Goal: Find contact information: Find contact information

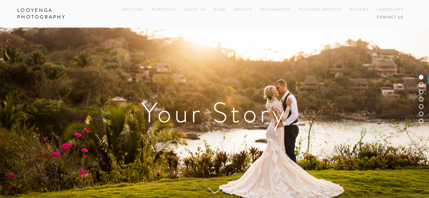
click at [398, 17] on link "Contact Us" at bounding box center [389, 18] width 27 height 8
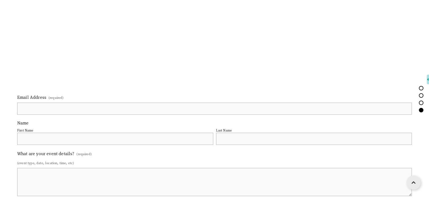
scroll to position [890, 0]
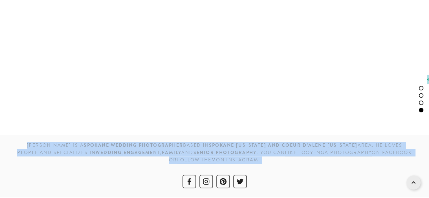
drag, startPoint x: 394, startPoint y: 33, endPoint x: 262, endPoint y: 209, distance: 219.7
click at [232, 158] on h3 "[PERSON_NAME] is a Spokane wedding photographer based IN [GEOGRAPHIC_DATA] [US_…" at bounding box center [214, 153] width 394 height 22
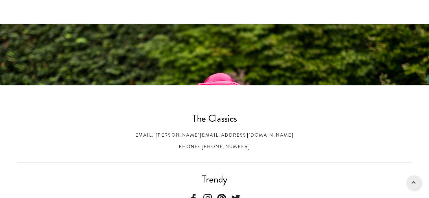
scroll to position [0, 0]
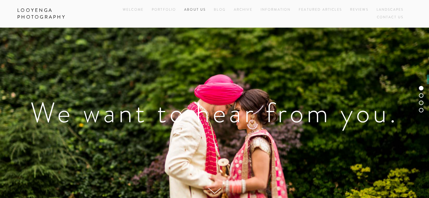
click at [191, 8] on link "About Us" at bounding box center [194, 10] width 21 height 8
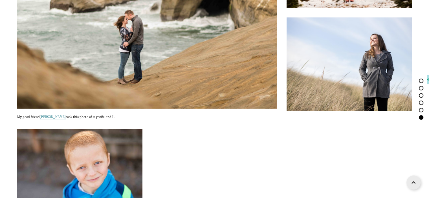
scroll to position [2537, 0]
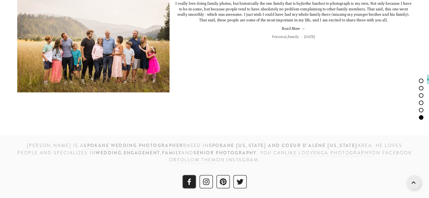
click at [191, 178] on use "Facebook" at bounding box center [189, 182] width 14 height 14
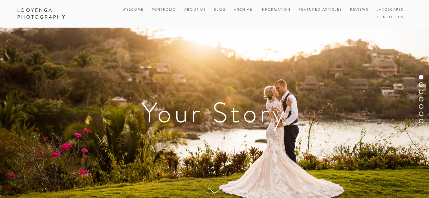
drag, startPoint x: 39, startPoint y: 2, endPoint x: 43, endPoint y: 45, distance: 43.0
click at [42, 45] on div "Your Story" at bounding box center [214, 113] width 429 height 171
